Goal: Task Accomplishment & Management: Manage account settings

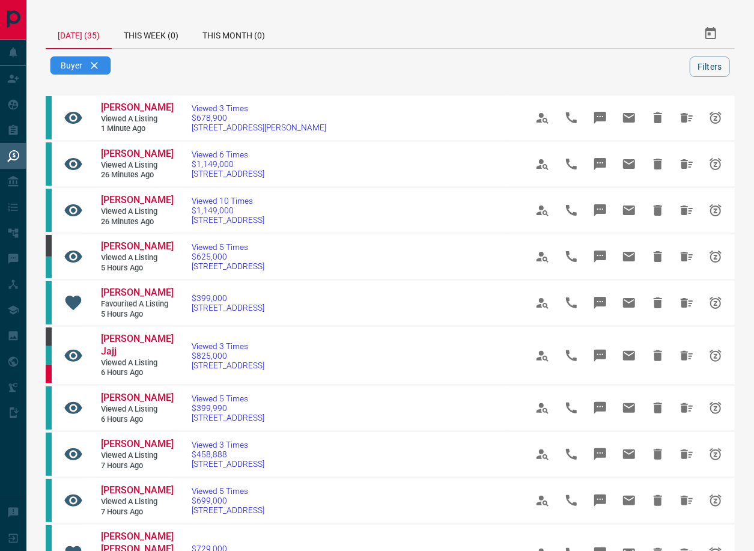
click at [99, 70] on div "Buyer" at bounding box center [80, 66] width 60 height 18
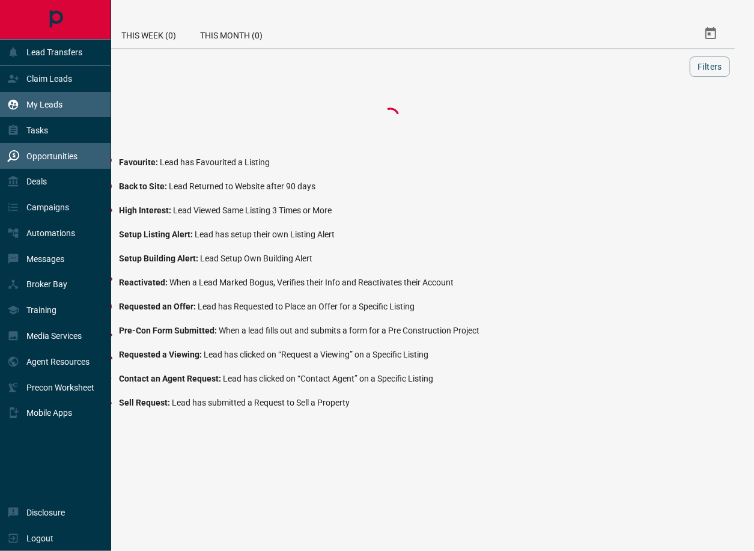
click at [69, 106] on div "My Leads" at bounding box center [55, 105] width 111 height 26
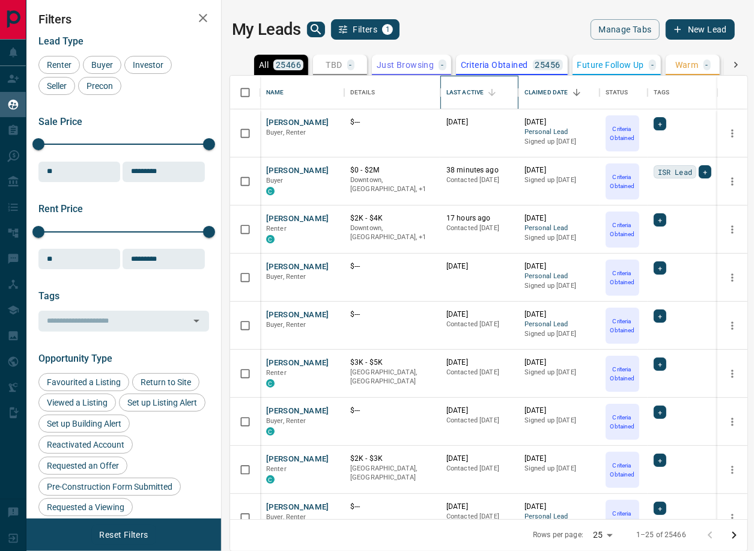
click at [468, 89] on div "Last Active" at bounding box center [465, 93] width 37 height 34
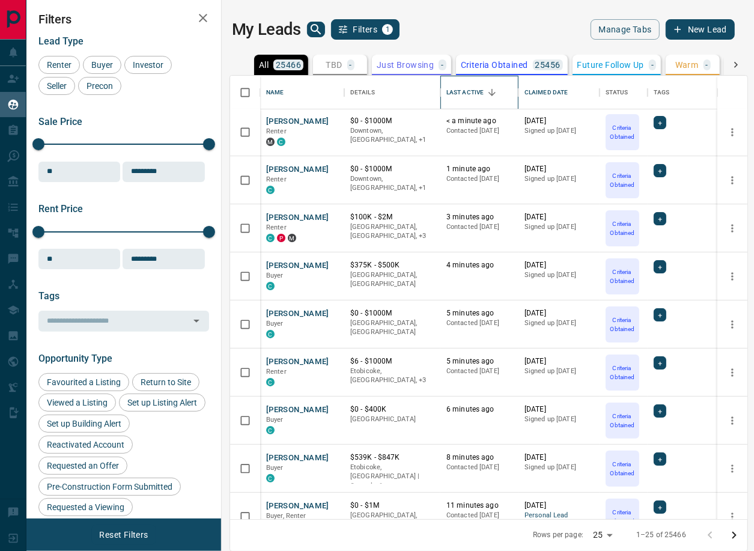
scroll to position [1, 0]
click at [288, 121] on button "[PERSON_NAME]" at bounding box center [297, 121] width 63 height 11
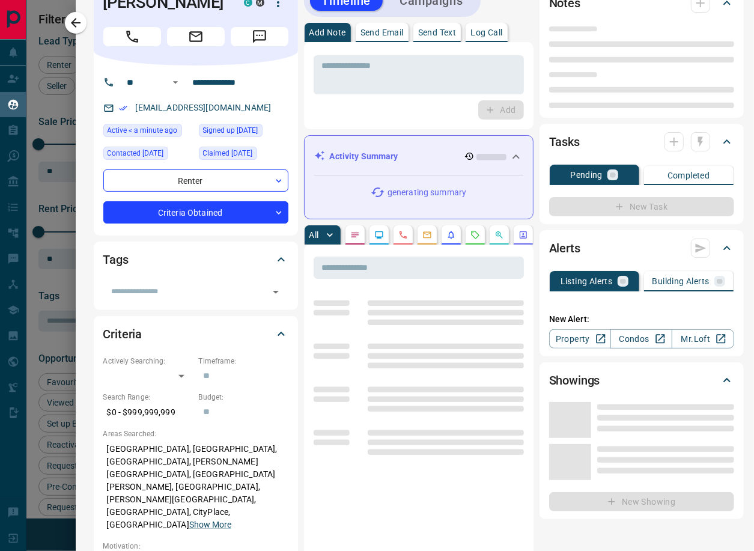
type input "**"
type input "**********"
type input "*"
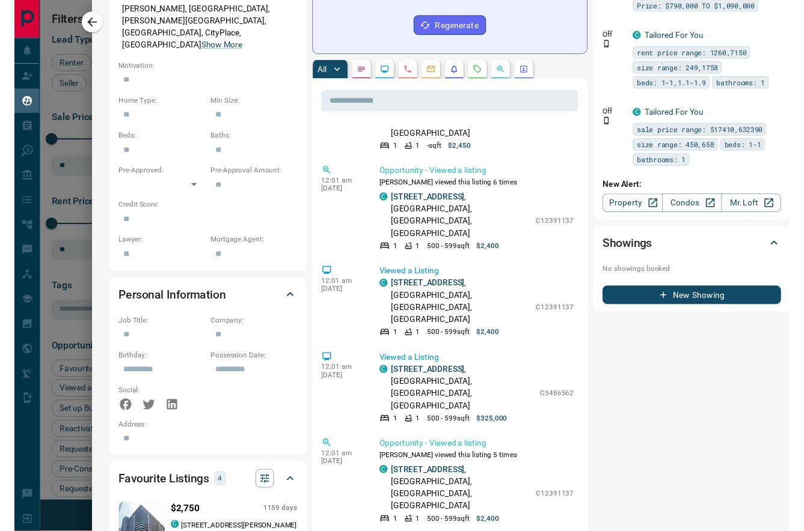
scroll to position [507, 0]
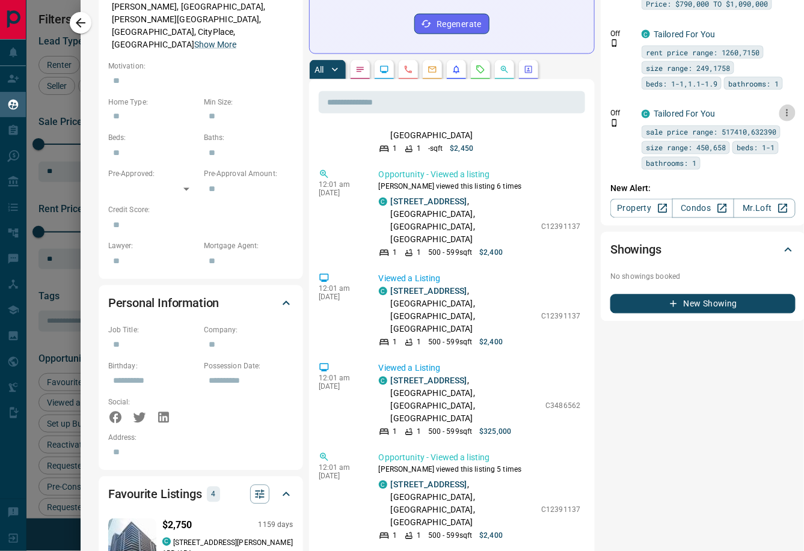
click at [754, 108] on icon "button" at bounding box center [786, 113] width 11 height 11
click at [752, 147] on link "Edit" at bounding box center [746, 148] width 26 height 11
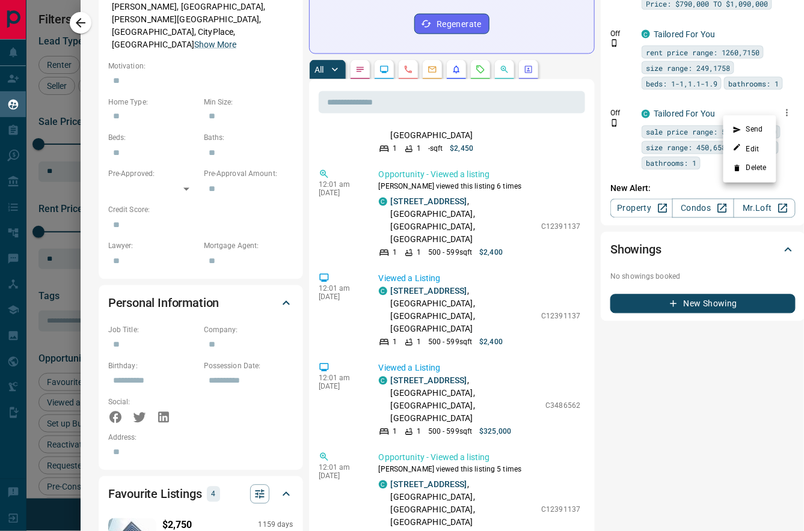
scroll to position [0, 0]
click at [534, 322] on div at bounding box center [402, 265] width 804 height 531
